Goal: Task Accomplishment & Management: Use online tool/utility

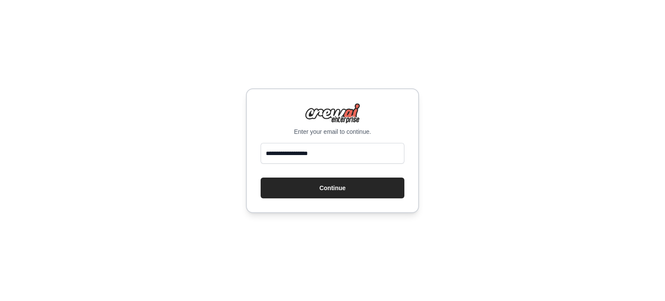
type input "**********"
click at [260, 177] on button "Continue" at bounding box center [332, 187] width 144 height 21
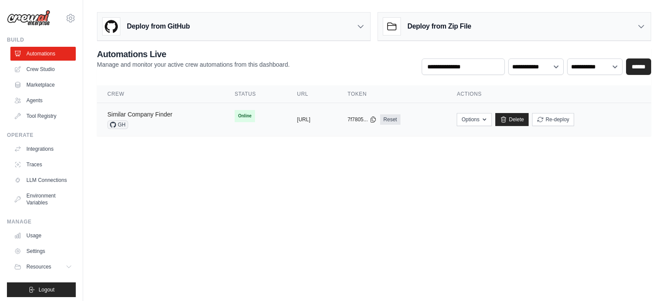
click at [145, 114] on link "Similar Company Finder" at bounding box center [139, 114] width 65 height 7
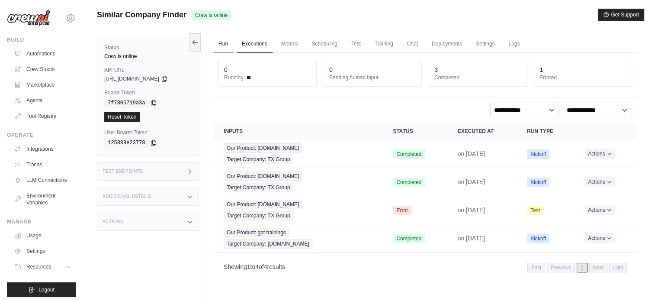
click at [225, 46] on link "Run" at bounding box center [223, 44] width 20 height 18
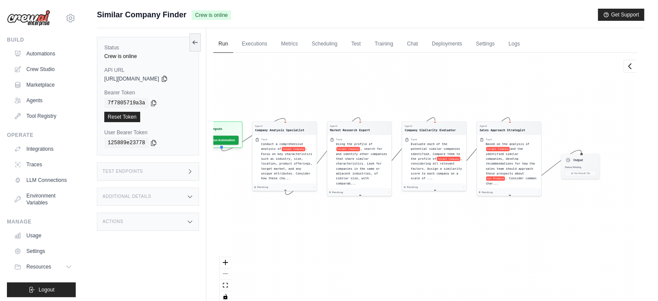
drag, startPoint x: 264, startPoint y: 103, endPoint x: 238, endPoint y: 79, distance: 36.1
click at [238, 79] on div "Agent Company Analysis Specialist Task Conduct a comprehensive analysis of targ…" at bounding box center [425, 181] width 424 height 256
click at [225, 263] on icon "zoom in" at bounding box center [225, 261] width 5 height 5
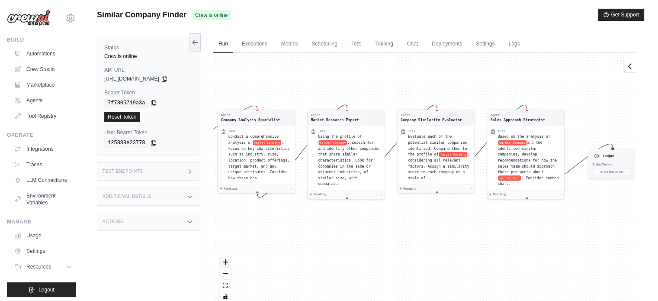
click at [224, 264] on icon "zoom in" at bounding box center [225, 261] width 5 height 5
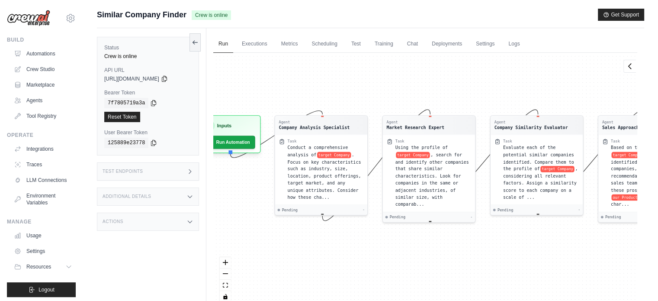
drag, startPoint x: 258, startPoint y: 230, endPoint x: 348, endPoint y: 250, distance: 91.7
click at [348, 250] on div "Agent Company Analysis Specialist Task Conduct a comprehensive analysis of targ…" at bounding box center [425, 181] width 424 height 256
click at [309, 158] on span ". Focus on key characteristics such as industry, size, location, product offeri…" at bounding box center [325, 175] width 74 height 48
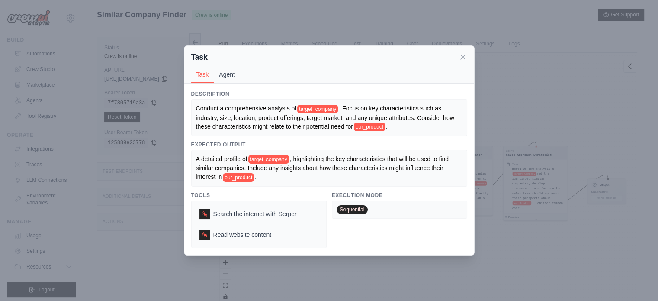
click at [216, 80] on button "Agent" at bounding box center [227, 74] width 26 height 16
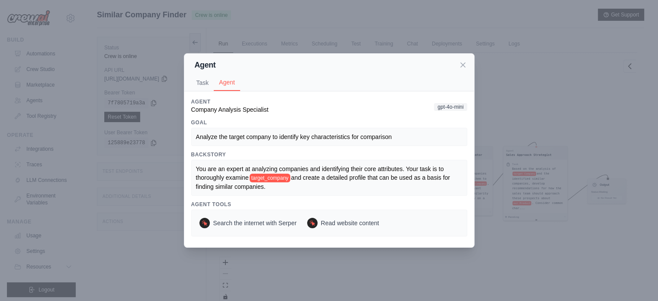
click at [218, 140] on div "Analyze the target company to identify key characteristics for comparison" at bounding box center [329, 136] width 267 height 9
drag, startPoint x: 196, startPoint y: 167, endPoint x: 308, endPoint y: 164, distance: 111.2
click at [308, 165] on span "You are an expert at analyzing companies and identifying their core attributes.…" at bounding box center [321, 173] width 250 height 16
click at [308, 172] on div "You are an expert at analyzing companies and identifying their core attributes.…" at bounding box center [329, 177] width 267 height 26
click at [197, 86] on button "Task" at bounding box center [202, 82] width 23 height 16
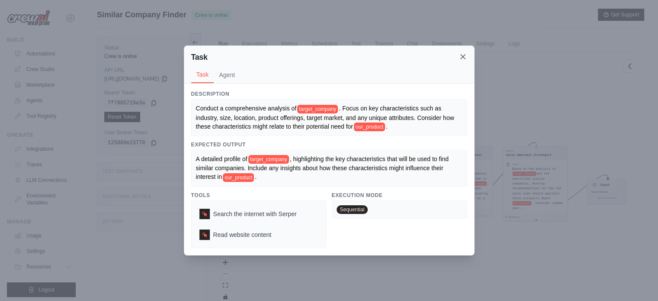
click at [466, 60] on icon at bounding box center [463, 56] width 9 height 9
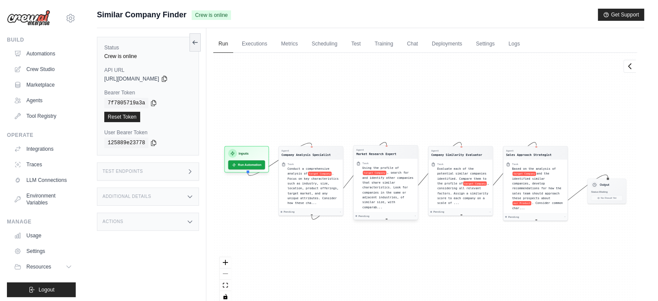
click at [387, 157] on div "Agent Market Research Expert" at bounding box center [386, 151] width 64 height 13
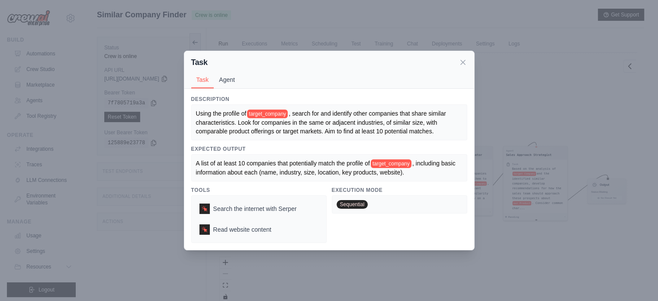
click at [225, 76] on button "Agent" at bounding box center [227, 79] width 26 height 16
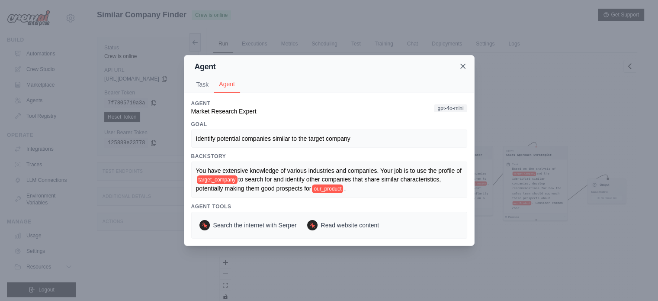
click at [459, 67] on icon at bounding box center [463, 66] width 9 height 9
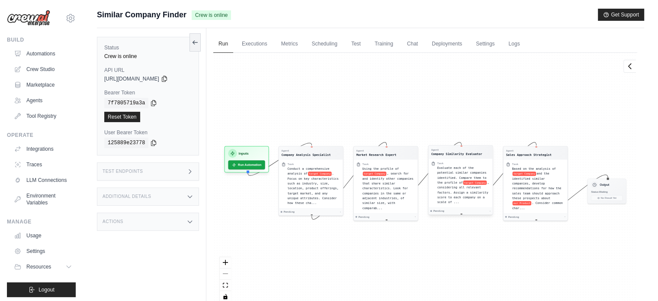
click at [446, 152] on div "Company Similarity Evaluator" at bounding box center [456, 153] width 51 height 4
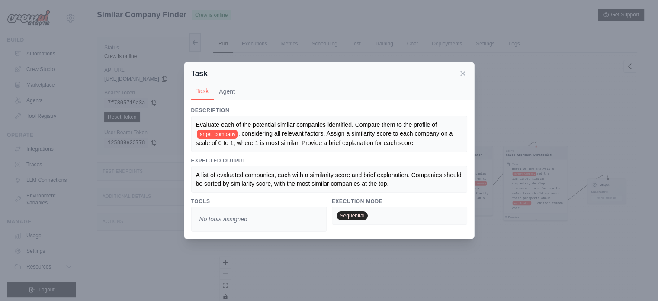
click at [469, 73] on div "Task Task Agent" at bounding box center [329, 81] width 290 height 38
click at [458, 67] on div "Task Task Agent" at bounding box center [329, 81] width 290 height 38
click at [460, 70] on icon at bounding box center [463, 73] width 9 height 9
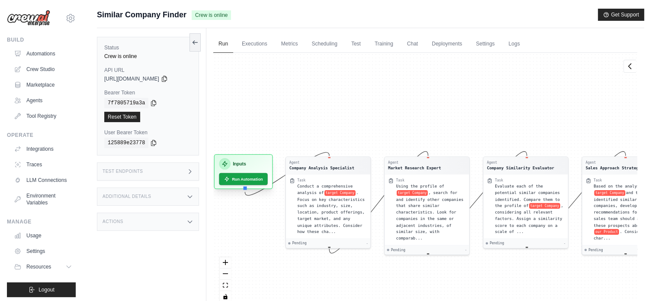
click at [237, 162] on h3 "Inputs" at bounding box center [239, 163] width 13 height 7
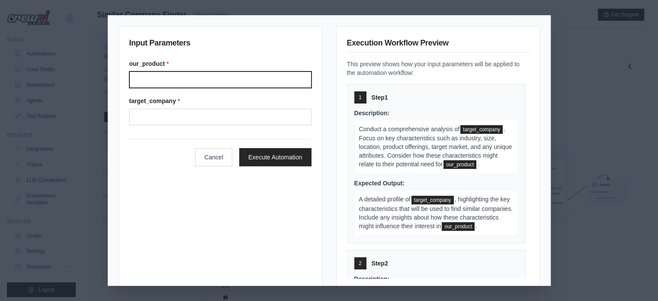
click at [176, 78] on input "Our product" at bounding box center [220, 79] width 182 height 16
type input "**********"
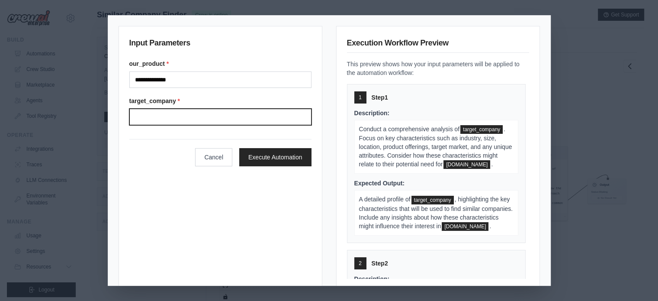
click at [202, 114] on input "Target company" at bounding box center [220, 117] width 182 height 16
type input "********"
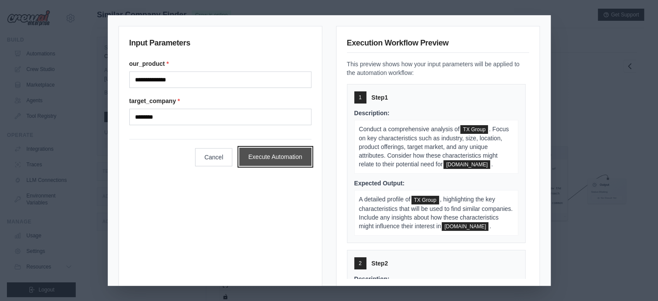
click at [267, 150] on button "Execute Automation" at bounding box center [275, 157] width 72 height 18
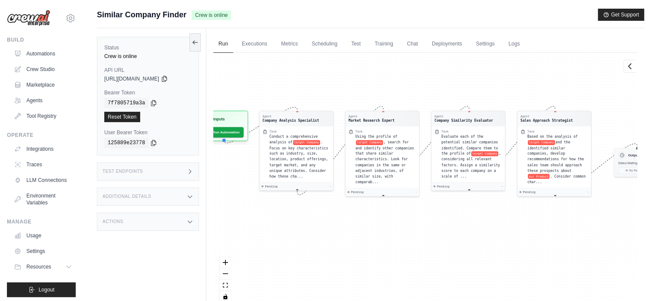
drag, startPoint x: 435, startPoint y: 124, endPoint x: 426, endPoint y: 84, distance: 40.9
click at [426, 84] on div "Agent Company Analysis Specialist Task Conduct a comprehensive analysis of targ…" at bounding box center [425, 181] width 424 height 256
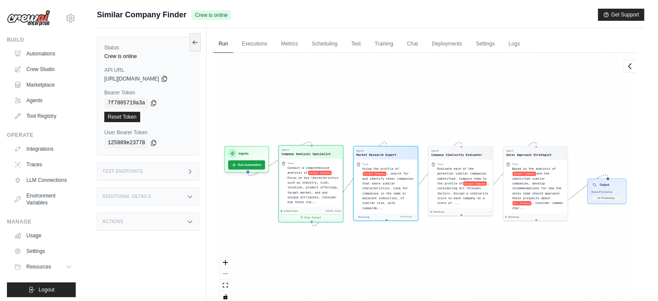
scroll to position [168, 0]
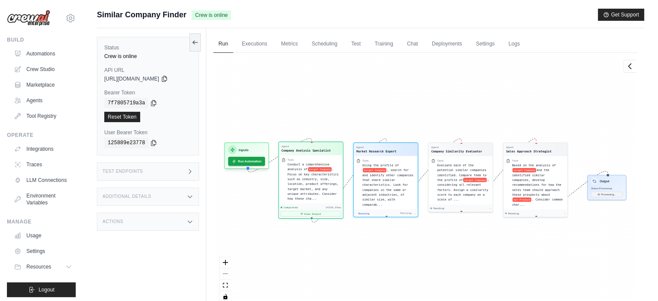
click at [318, 216] on div "Completed 34260.84ms View Output" at bounding box center [311, 211] width 64 height 15
click at [315, 214] on button "View Output" at bounding box center [312, 214] width 61 height 6
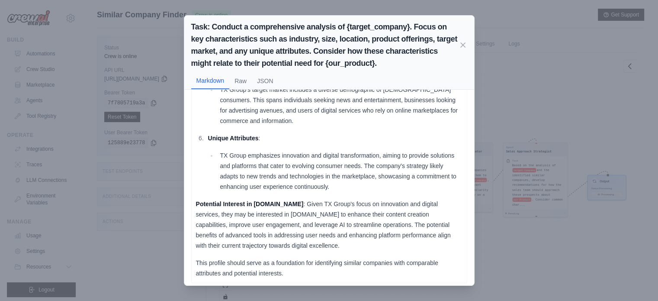
scroll to position [287, 0]
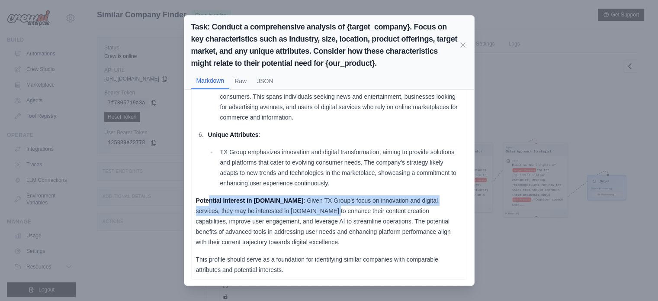
drag, startPoint x: 209, startPoint y: 202, endPoint x: 300, endPoint y: 208, distance: 91.5
click at [300, 209] on p "Potential Interest in [DOMAIN_NAME] : Given TX Group's focus on innovation and …" at bounding box center [329, 221] width 267 height 52
click at [292, 198] on strong "Potential Interest in [DOMAIN_NAME]" at bounding box center [250, 200] width 108 height 7
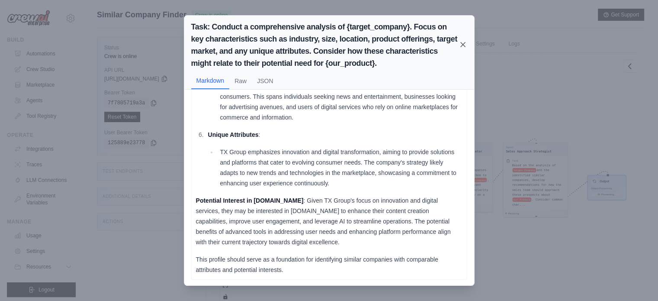
click at [464, 42] on icon at bounding box center [463, 44] width 4 height 4
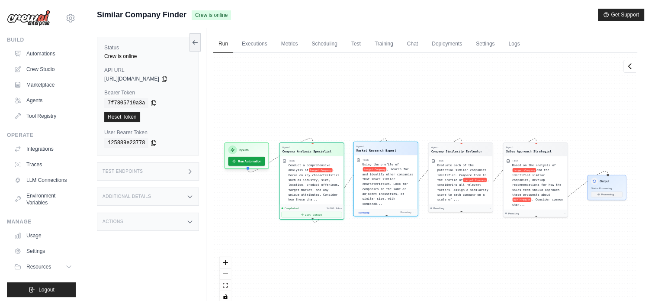
click at [393, 181] on span ", search for and identify other companies that share similar characteristics. L…" at bounding box center [388, 186] width 51 height 38
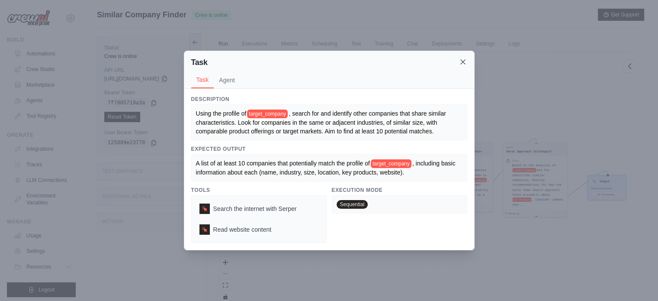
click at [463, 61] on icon at bounding box center [463, 62] width 9 height 9
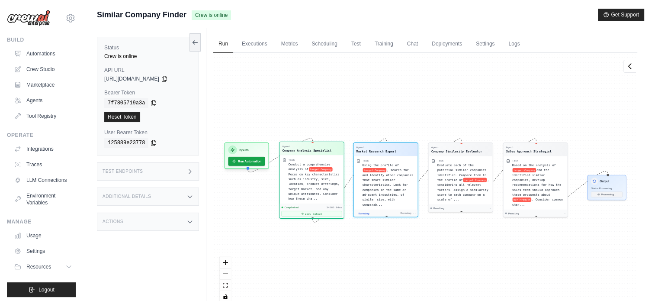
click at [311, 180] on div "Conduct a comprehensive analysis of target Company . Focus on key characteristi…" at bounding box center [315, 181] width 53 height 39
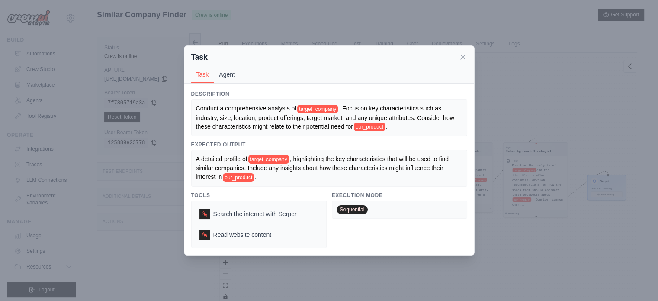
click at [228, 77] on button "Agent" at bounding box center [227, 74] width 26 height 16
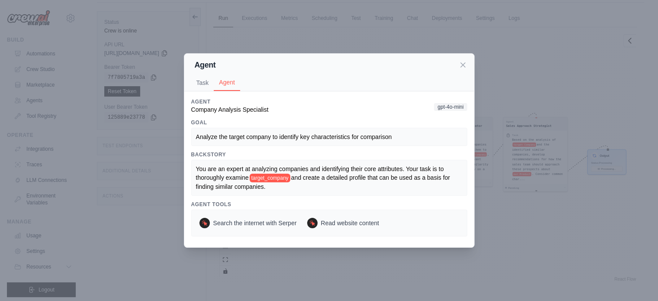
scroll to position [36, 0]
click at [462, 71] on div "Agent Task Agent" at bounding box center [329, 73] width 290 height 38
click at [462, 66] on icon at bounding box center [463, 64] width 9 height 9
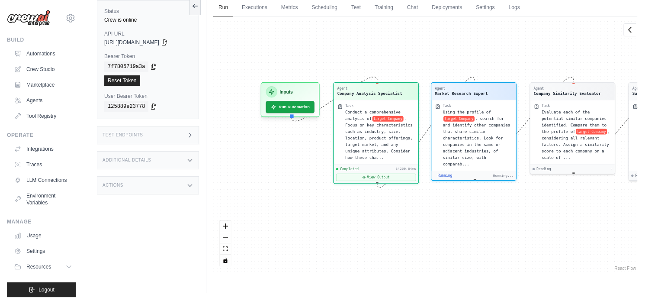
drag, startPoint x: 312, startPoint y: 98, endPoint x: 388, endPoint y: 53, distance: 88.2
click at [388, 53] on div "Agent Company Analysis Specialist Task Conduct a comprehensive analysis of targ…" at bounding box center [425, 144] width 424 height 256
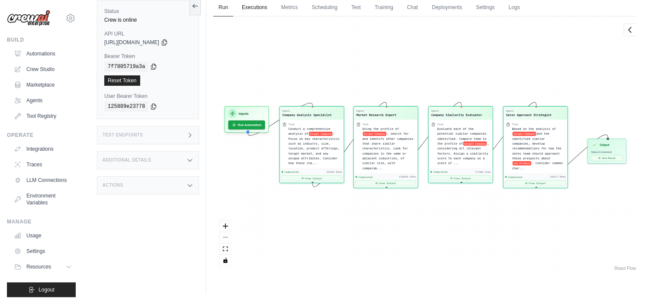
scroll to position [6190, 0]
click at [626, 202] on div "Agent Company Analysis Specialist Task Conduct a comprehensive analysis of targ…" at bounding box center [425, 144] width 424 height 256
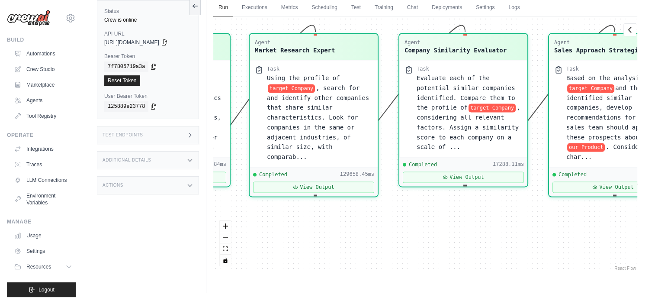
drag, startPoint x: 409, startPoint y: 240, endPoint x: 577, endPoint y: 264, distance: 169.6
click at [577, 264] on div "Agent Company Analysis Specialist Task Conduct a comprehensive analysis of targ…" at bounding box center [425, 144] width 424 height 256
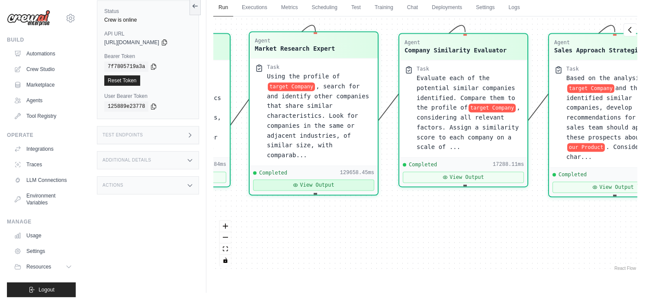
click at [307, 179] on button "View Output" at bounding box center [313, 184] width 121 height 11
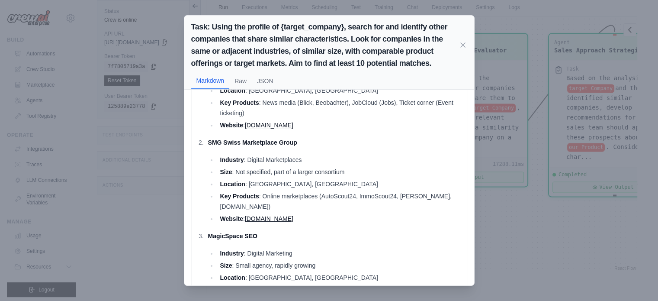
scroll to position [0, 0]
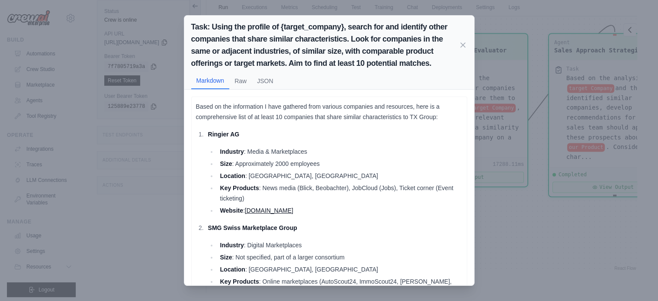
click at [227, 131] on strong "Ringier AG" at bounding box center [224, 134] width 32 height 7
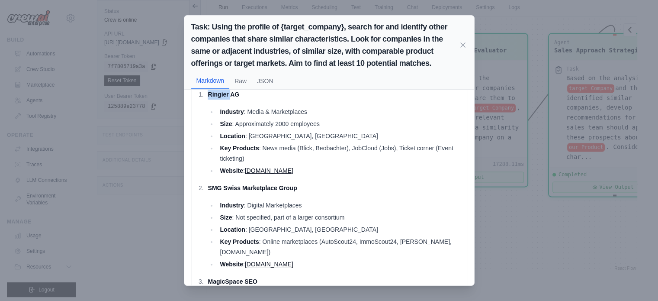
scroll to position [87, 0]
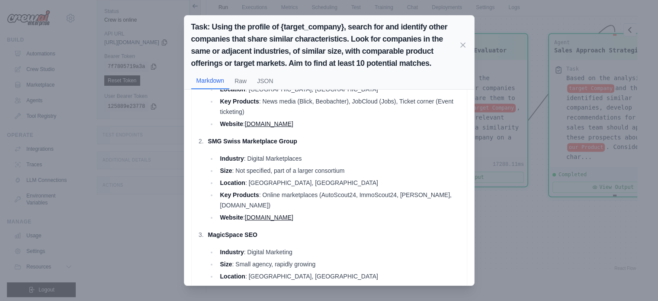
click at [283, 138] on strong "SMG Swiss Marketplace Group" at bounding box center [252, 141] width 89 height 7
click at [299, 138] on p "SMG Swiss Marketplace Group" at bounding box center [335, 141] width 254 height 10
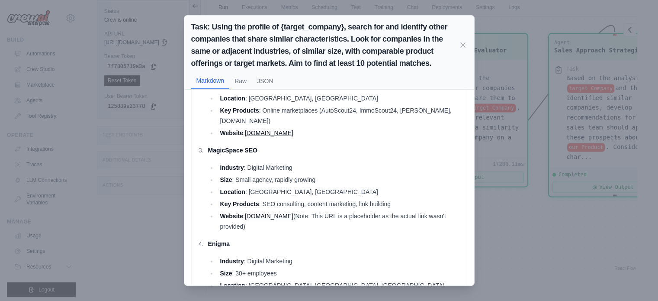
scroll to position [173, 0]
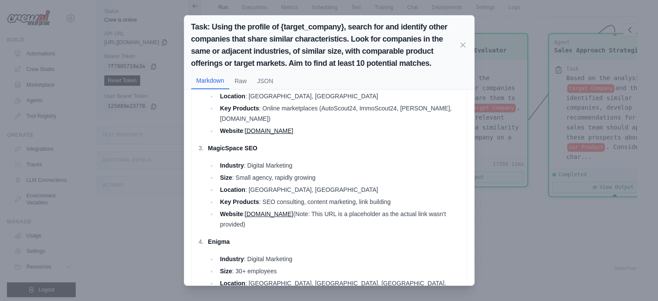
click at [227, 145] on strong "MagicSpace SEO" at bounding box center [232, 148] width 49 height 7
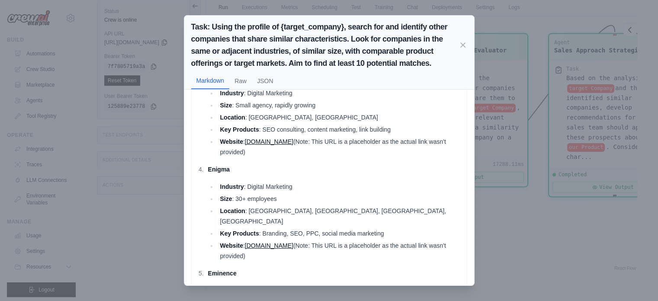
scroll to position [260, 0]
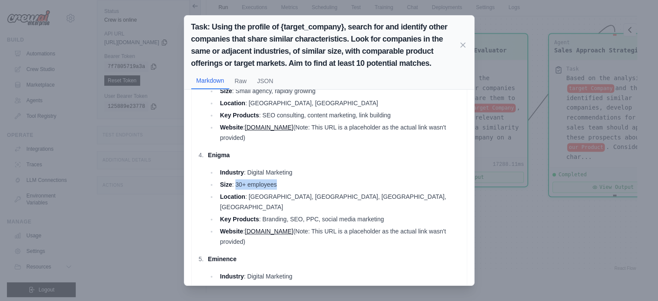
drag, startPoint x: 235, startPoint y: 173, endPoint x: 291, endPoint y: 171, distance: 55.8
click at [291, 179] on li "Size : 30+ employees" at bounding box center [339, 184] width 245 height 10
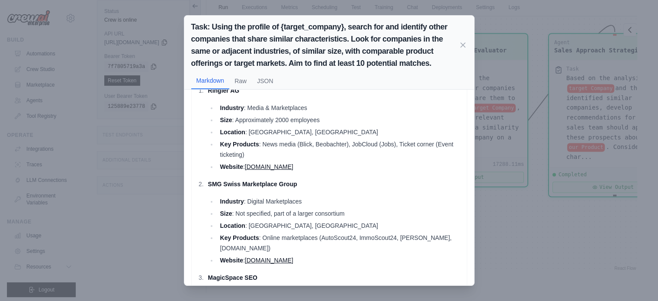
scroll to position [0, 0]
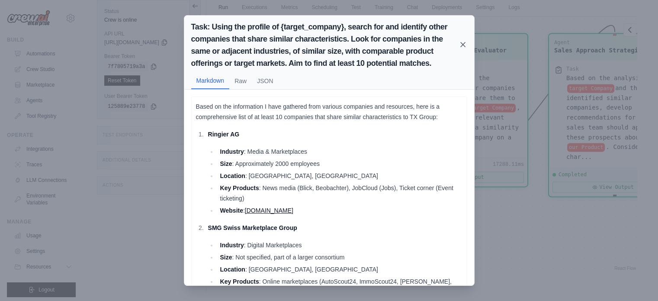
click at [463, 43] on icon at bounding box center [463, 44] width 9 height 9
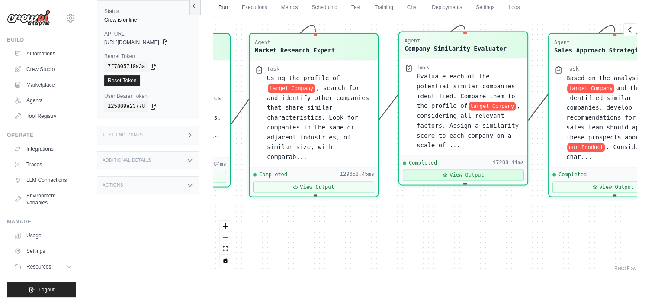
click at [456, 169] on button "View Output" at bounding box center [463, 174] width 121 height 11
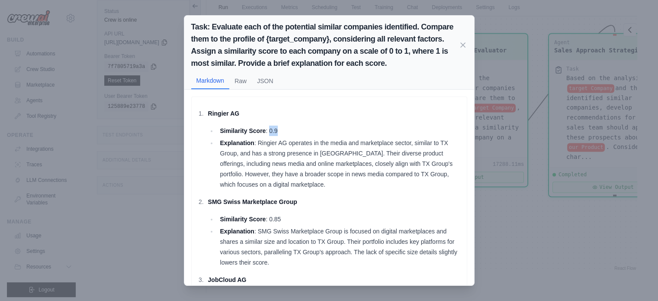
drag, startPoint x: 270, startPoint y: 135, endPoint x: 280, endPoint y: 129, distance: 11.6
click at [280, 129] on li "Similarity Score : 0.9" at bounding box center [339, 130] width 245 height 10
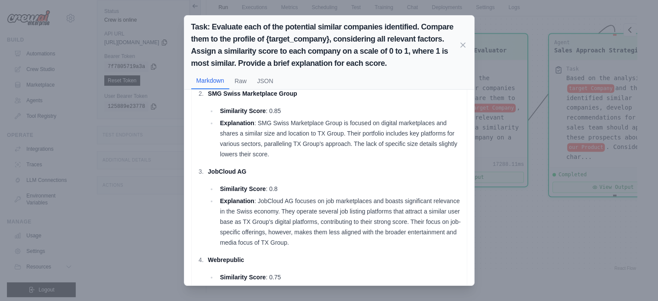
scroll to position [130, 0]
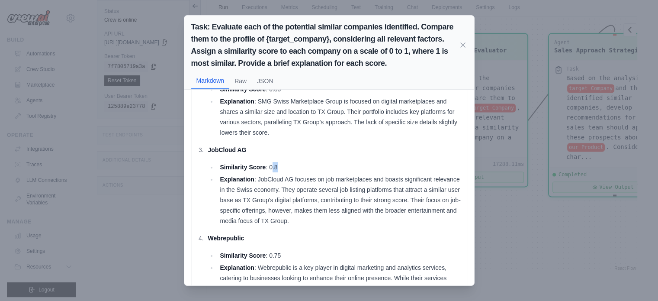
drag, startPoint x: 272, startPoint y: 167, endPoint x: 283, endPoint y: 158, distance: 14.2
click at [283, 158] on li "JobCloud AG Similarity Score : 0.8 Explanation : JobCloud AG focuses on job mar…" at bounding box center [334, 185] width 257 height 81
click at [281, 159] on li "JobCloud AG Similarity Score : 0.8 Explanation : JobCloud AG focuses on job mar…" at bounding box center [334, 185] width 257 height 81
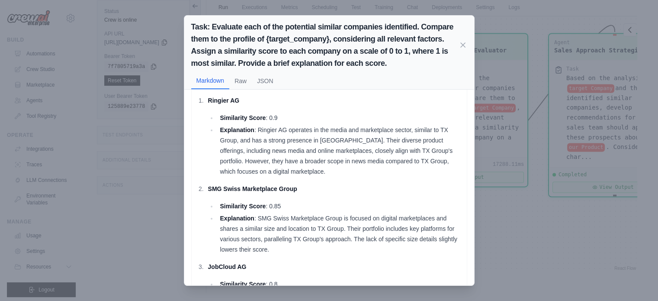
scroll to position [0, 0]
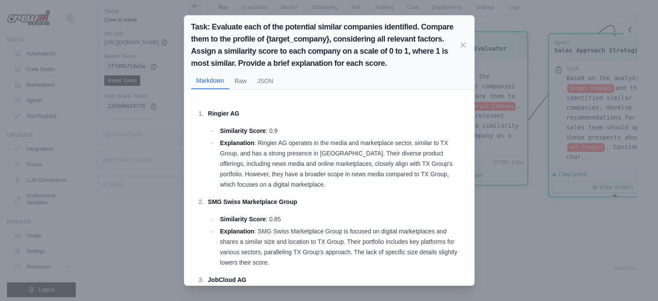
click at [462, 43] on icon at bounding box center [463, 45] width 4 height 4
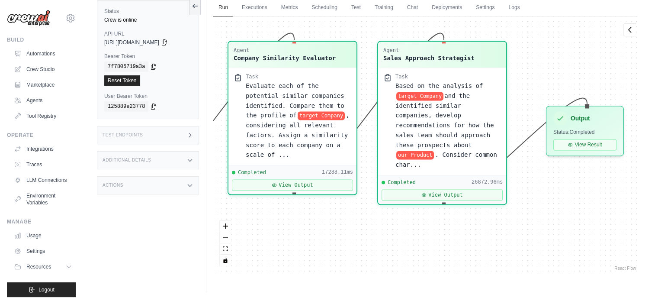
drag, startPoint x: 503, startPoint y: 204, endPoint x: 330, endPoint y: 212, distance: 173.2
click at [330, 212] on div "Agent Company Analysis Specialist Task Conduct a comprehensive analysis of targ…" at bounding box center [425, 144] width 424 height 256
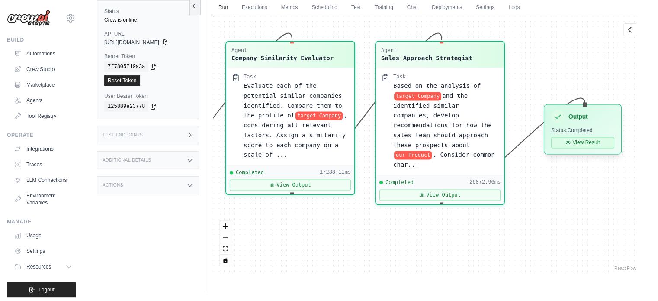
click at [584, 145] on button "View Result" at bounding box center [582, 142] width 63 height 11
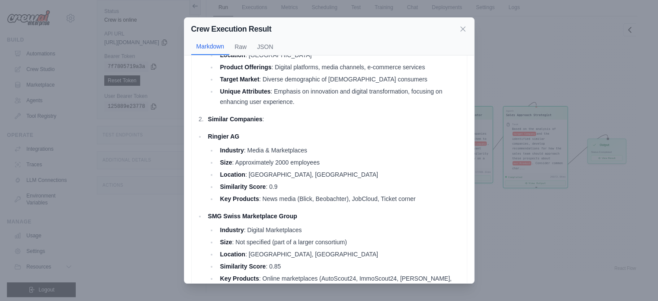
scroll to position [78, 0]
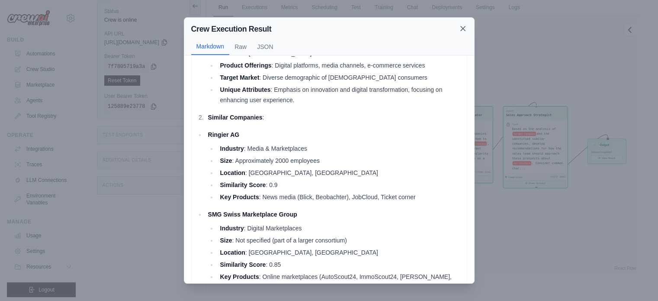
click at [463, 32] on icon at bounding box center [463, 28] width 9 height 9
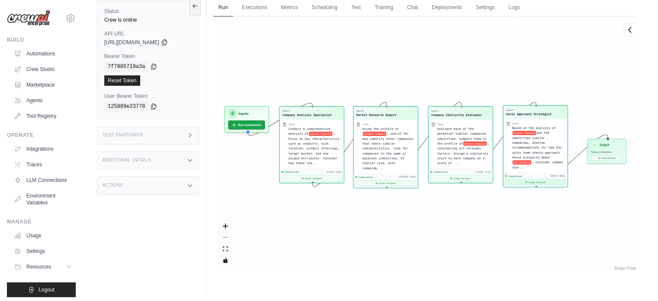
click at [528, 179] on button "View Output" at bounding box center [535, 182] width 61 height 6
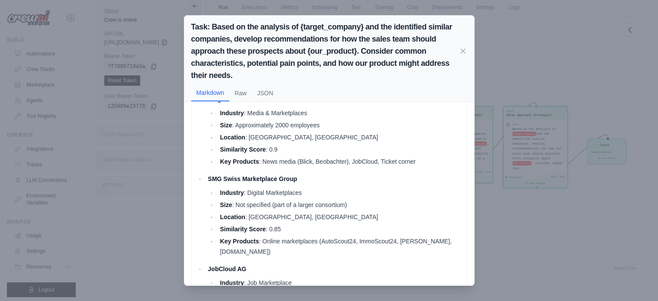
scroll to position [0, 0]
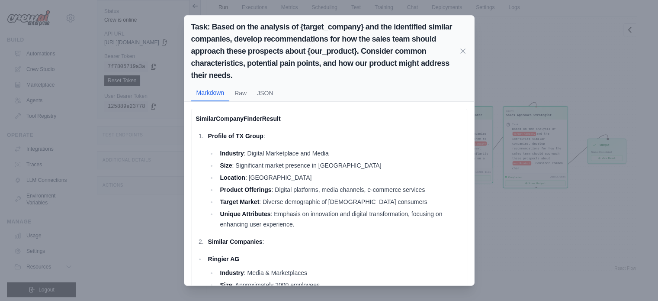
click at [465, 56] on div "Task: Based on the analysis of {target_company} and the identified similar comp…" at bounding box center [329, 51] width 276 height 61
click at [459, 50] on icon at bounding box center [463, 50] width 9 height 9
